Goal: Information Seeking & Learning: Find contact information

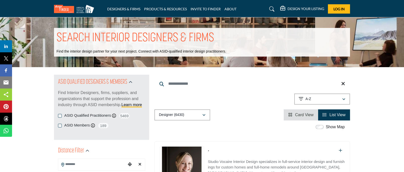
scroll to position [1, 0]
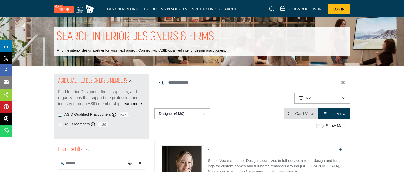
click at [178, 82] on input "Search Keyword" at bounding box center [252, 83] width 196 height 12
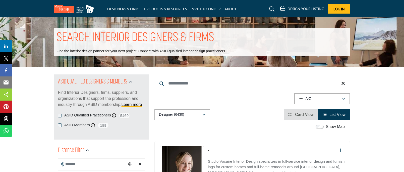
scroll to position [0, 0]
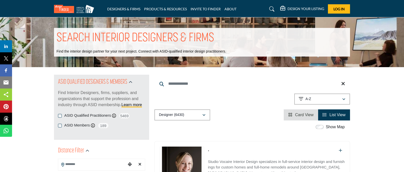
click at [270, 8] on icon at bounding box center [271, 9] width 5 height 5
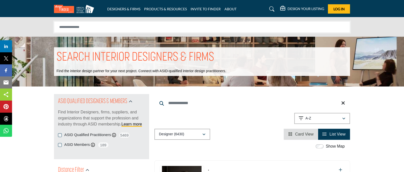
click at [141, 25] on input "Search Solutions" at bounding box center [202, 26] width 296 height 11
paste input "**********"
type input "**********"
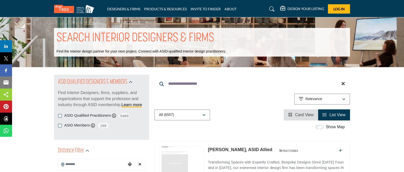
click at [272, 10] on icon at bounding box center [271, 9] width 5 height 5
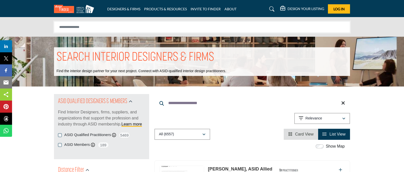
click at [99, 26] on input "Search Solutions" at bounding box center [202, 26] width 296 height 11
paste input "*********"
type input "*********"
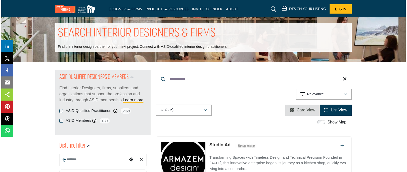
scroll to position [95, 0]
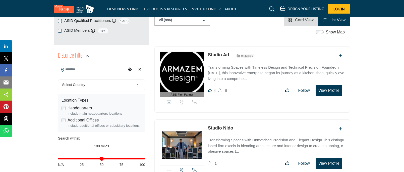
drag, startPoint x: 319, startPoint y: 93, endPoint x: 236, endPoint y: 70, distance: 86.9
click at [319, 93] on button "View Profile" at bounding box center [329, 90] width 27 height 11
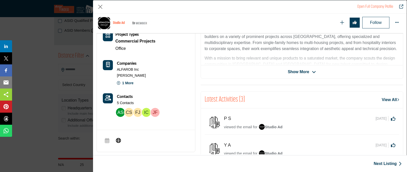
scroll to position [146, 0]
click at [118, 138] on icon "Company Data Modal" at bounding box center [118, 140] width 5 height 6
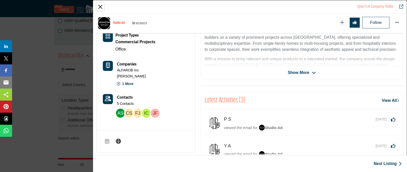
click at [101, 6] on button "Close" at bounding box center [100, 7] width 8 height 8
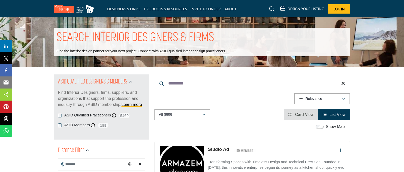
scroll to position [0, 0]
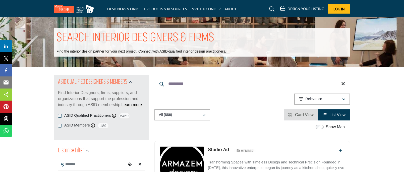
click at [272, 9] on icon at bounding box center [271, 9] width 5 height 5
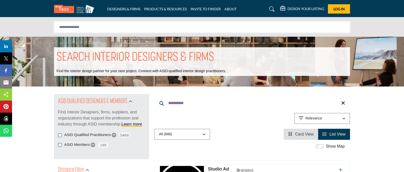
click at [157, 25] on input "Search Solutions" at bounding box center [202, 26] width 296 height 11
paste input "**********"
type input "**********"
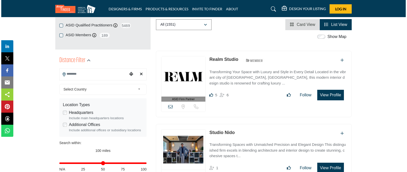
scroll to position [88, 0]
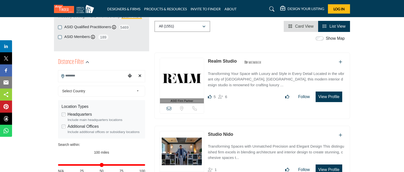
click at [327, 93] on button "View Profile" at bounding box center [329, 96] width 27 height 11
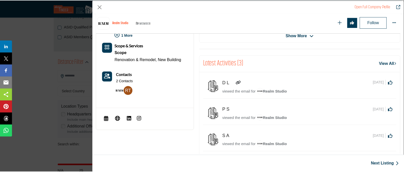
scroll to position [189, 0]
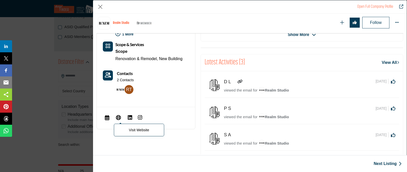
click at [118, 115] on icon "Company Data Modal" at bounding box center [118, 117] width 5 height 6
click at [102, 7] on button "Close" at bounding box center [100, 7] width 8 height 8
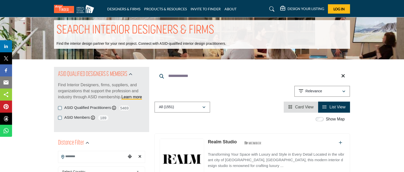
scroll to position [0, 0]
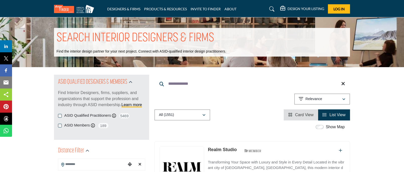
click at [270, 8] on icon at bounding box center [271, 9] width 5 height 5
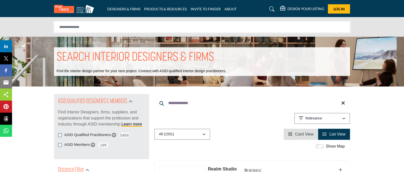
click at [160, 25] on input "Search Solutions" at bounding box center [202, 26] width 296 height 11
paste input "**********"
type input "**********"
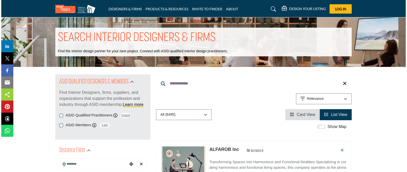
scroll to position [68, 0]
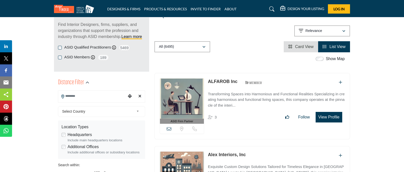
click at [327, 119] on button "View Profile" at bounding box center [329, 117] width 27 height 11
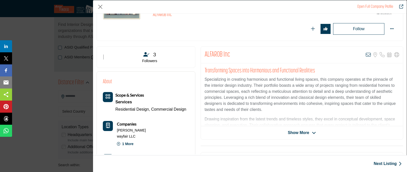
scroll to position [123, 0]
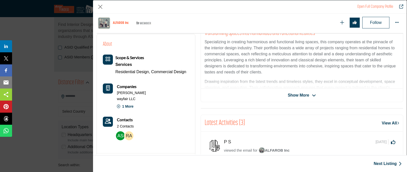
click at [305, 95] on span "Show More" at bounding box center [298, 95] width 21 height 6
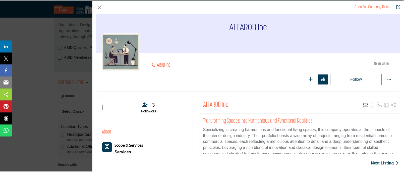
scroll to position [16, 0]
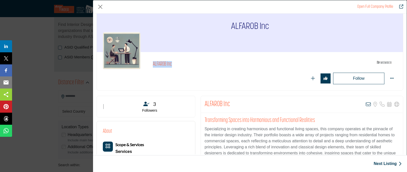
drag, startPoint x: 178, startPoint y: 65, endPoint x: 153, endPoint y: 63, distance: 25.2
click at [153, 63] on h2 "ALFAROB Inc" at bounding box center [222, 64] width 138 height 7
copy h2 "ALFAROB Inc"
click at [101, 5] on button "Close" at bounding box center [100, 7] width 8 height 8
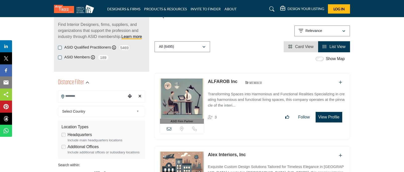
click at [272, 8] on icon at bounding box center [271, 9] width 5 height 5
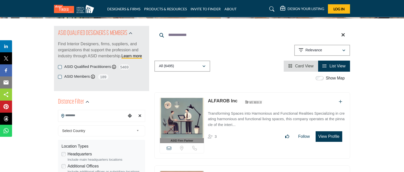
scroll to position [87, 0]
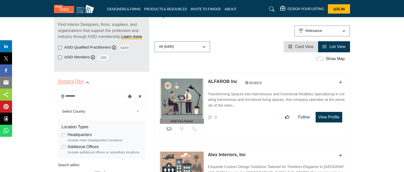
click at [273, 9] on icon at bounding box center [271, 9] width 5 height 5
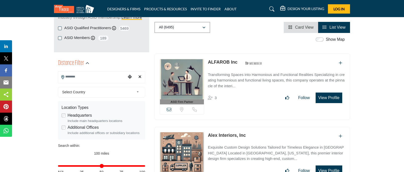
scroll to position [68, 0]
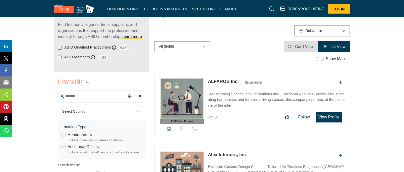
click at [272, 9] on icon at bounding box center [271, 9] width 5 height 5
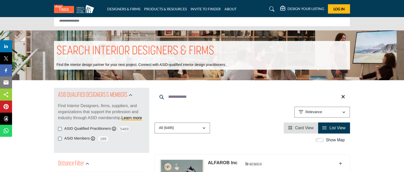
scroll to position [0, 0]
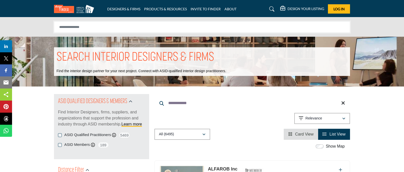
click at [193, 28] on input "Search Solutions" at bounding box center [202, 26] width 296 height 11
paste input "**********"
type input "**********"
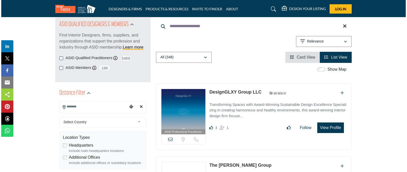
scroll to position [58, 0]
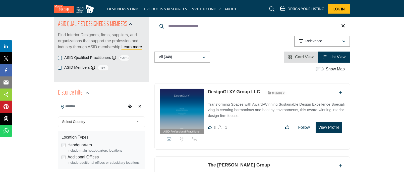
click at [328, 131] on button "View Profile" at bounding box center [329, 127] width 27 height 11
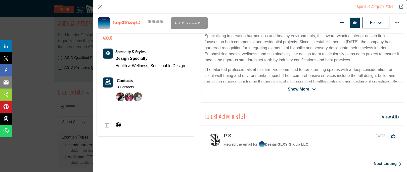
scroll to position [130, 0]
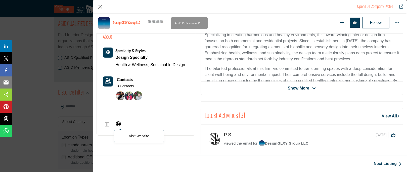
click at [118, 122] on icon "Company Data Modal" at bounding box center [118, 123] width 5 height 6
